Goal: Find specific page/section: Find specific page/section

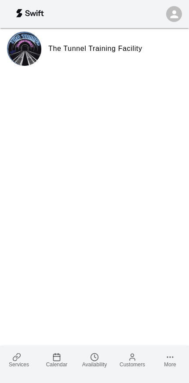
click at [58, 360] on rect at bounding box center [57, 357] width 7 height 7
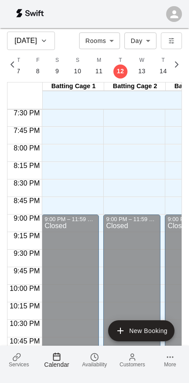
scroll to position [1378, 0]
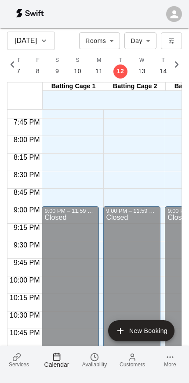
click at [17, 368] on link "Services" at bounding box center [19, 360] width 38 height 29
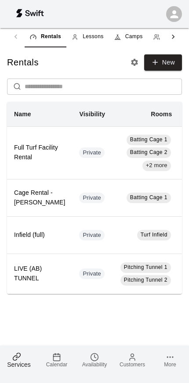
click at [133, 39] on span "Camps" at bounding box center [134, 36] width 18 height 9
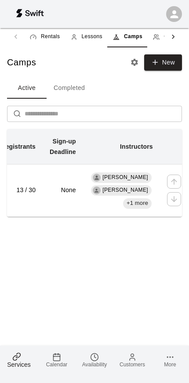
scroll to position [0, 215]
click at [28, 195] on h6 "13 / 30" at bounding box center [18, 191] width 35 height 10
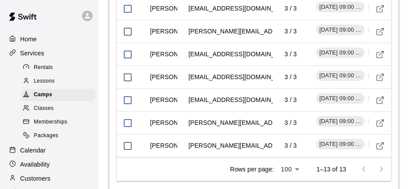
scroll to position [1268, 0]
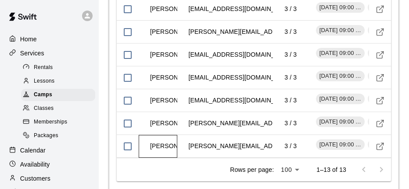
click at [166, 134] on td "[PERSON_NAME]" at bounding box center [175, 145] width 65 height 23
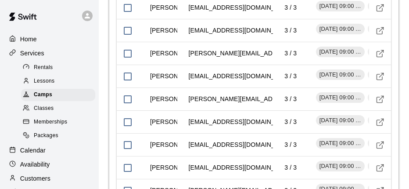
scroll to position [1269, 0]
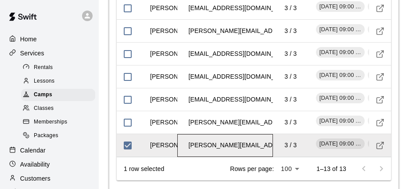
click at [188, 133] on td "[PERSON_NAME][EMAIL_ADDRESS][DOMAIN_NAME]" at bounding box center [268, 144] width 172 height 23
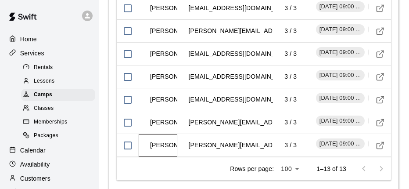
click at [155, 133] on td "[PERSON_NAME]" at bounding box center [175, 144] width 65 height 23
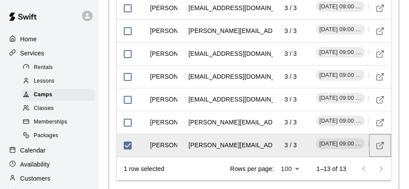
click at [188, 139] on button "Visit customer profile" at bounding box center [379, 145] width 13 height 13
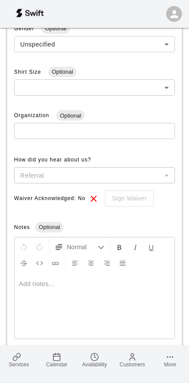
scroll to position [318, 0]
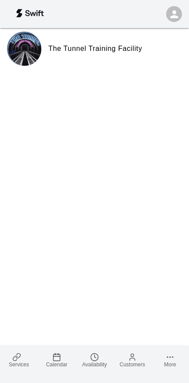
click at [57, 367] on span "Calendar" at bounding box center [56, 365] width 21 height 6
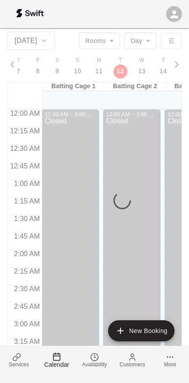
scroll to position [613, 0]
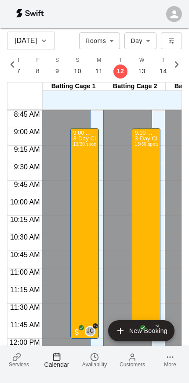
click at [21, 360] on icon at bounding box center [16, 357] width 9 height 9
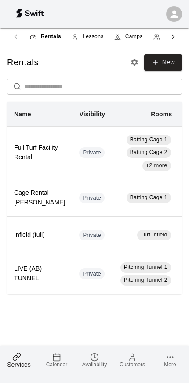
click at [137, 36] on span "Camps" at bounding box center [134, 36] width 18 height 9
